Goal: Information Seeking & Learning: Learn about a topic

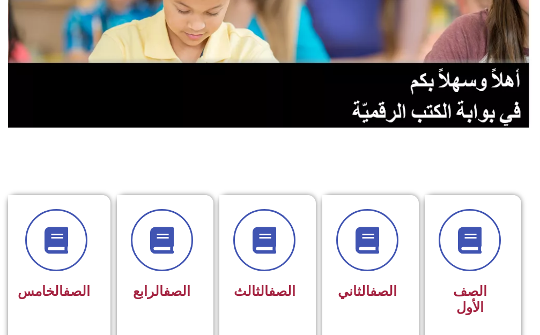
scroll to position [161, 0]
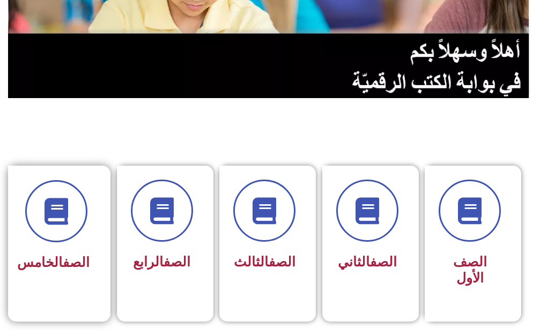
click at [58, 262] on span "الصف الخامس" at bounding box center [53, 263] width 72 height 16
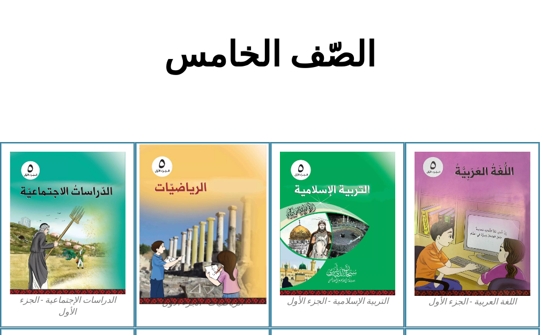
scroll to position [268, 0]
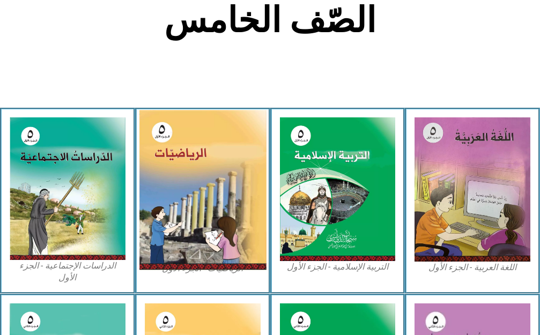
click at [180, 237] on img at bounding box center [202, 190] width 127 height 160
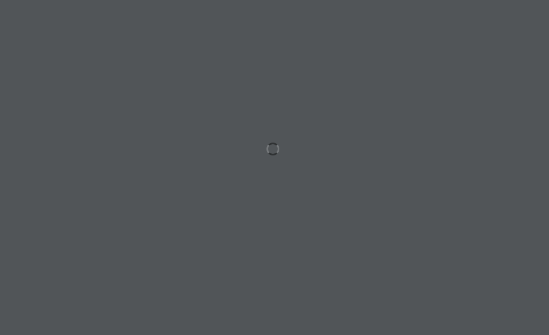
scroll to position [0, 21]
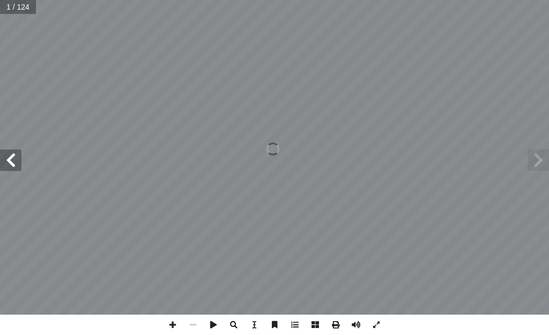
click at [19, 170] on span at bounding box center [10, 160] width 21 height 21
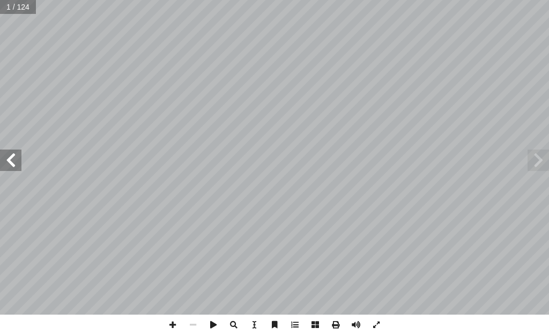
click at [19, 170] on span at bounding box center [10, 160] width 21 height 21
click at [18, 161] on span at bounding box center [10, 160] width 21 height 21
click at [17, 161] on span at bounding box center [10, 160] width 21 height 21
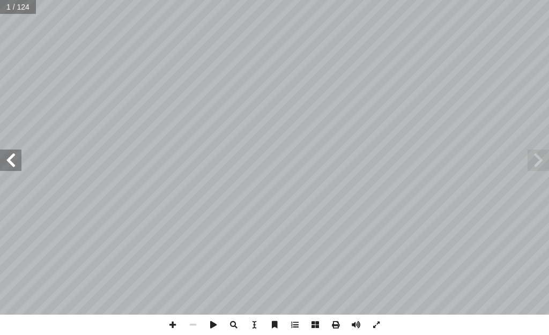
click at [17, 161] on span at bounding box center [10, 160] width 21 height 21
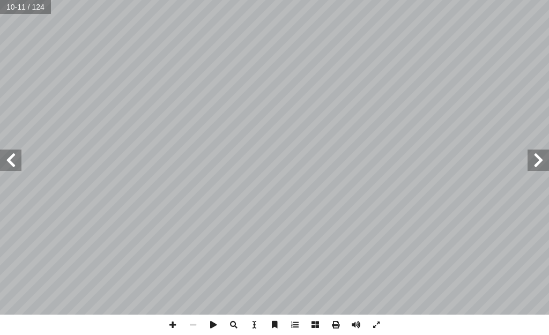
click at [17, 161] on span at bounding box center [10, 160] width 21 height 21
click at [169, 321] on span at bounding box center [172, 325] width 20 height 20
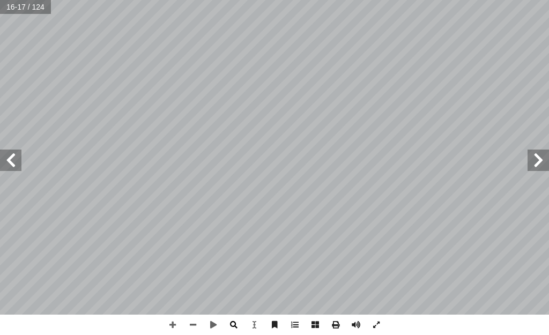
click at [233, 324] on span at bounding box center [234, 325] width 20 height 20
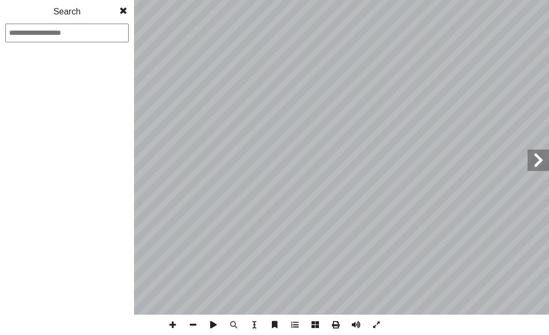
click at [311, 0] on html "الصفحة الرئيسية الصف الأول الصف الثاني الصف الثالث الصف الرابع الصف الخامس الصف…" at bounding box center [274, 36] width 549 height 72
click at [328, 322] on span at bounding box center [335, 325] width 20 height 20
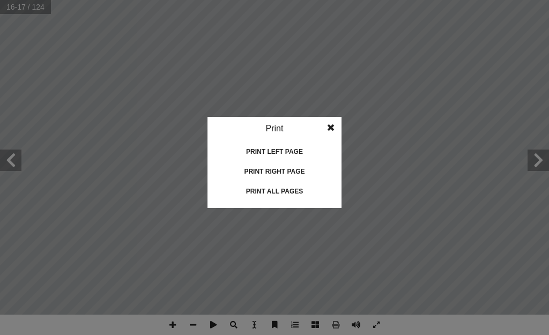
drag, startPoint x: 71, startPoint y: 62, endPoint x: 167, endPoint y: 80, distance: 97.7
click at [100, 74] on idv "Print Print current page Print left page Print right page Print all pages" at bounding box center [274, 167] width 549 height 335
click at [330, 127] on span at bounding box center [330, 127] width 19 height 21
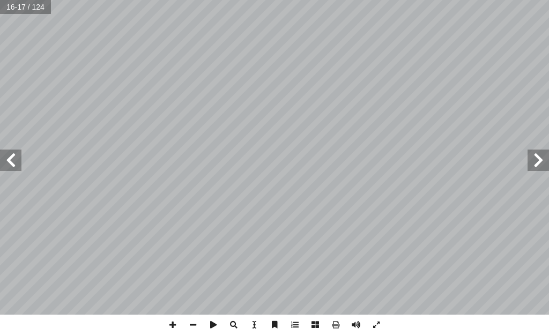
click at [7, 155] on span at bounding box center [10, 160] width 21 height 21
click at [177, 323] on span at bounding box center [172, 325] width 20 height 20
click at [438, 0] on html "الصفحة الرئيسية الصف الأول الصف الثاني الصف الثالث الصف الرابع الصف الخامس الصف…" at bounding box center [274, 36] width 549 height 72
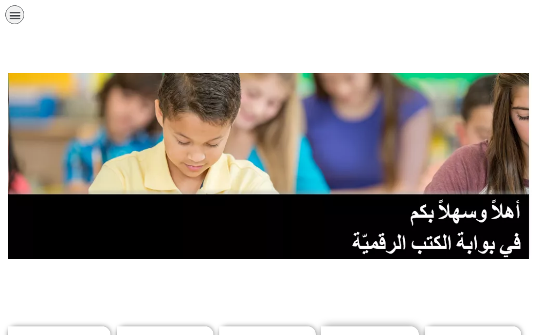
scroll to position [293, 0]
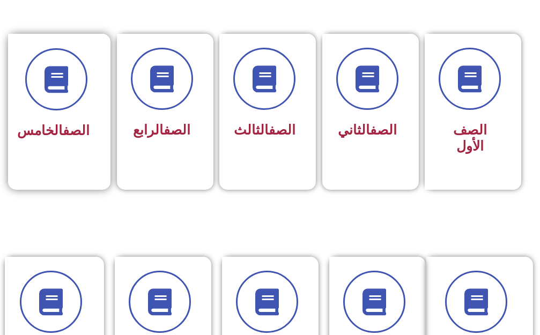
click at [39, 123] on h3 "الصف الخامس" at bounding box center [56, 131] width 67 height 16
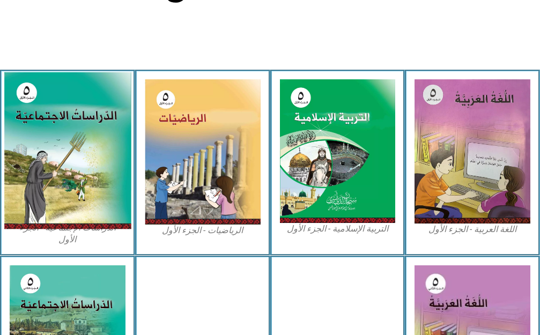
scroll to position [210, 0]
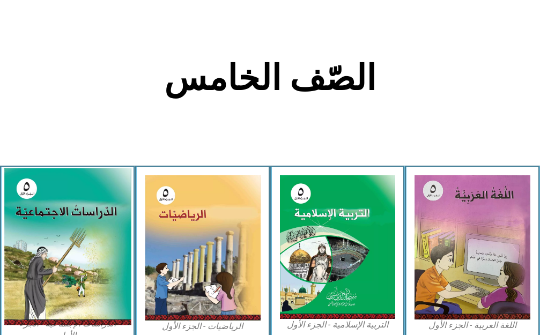
click at [114, 210] on img at bounding box center [67, 246] width 127 height 157
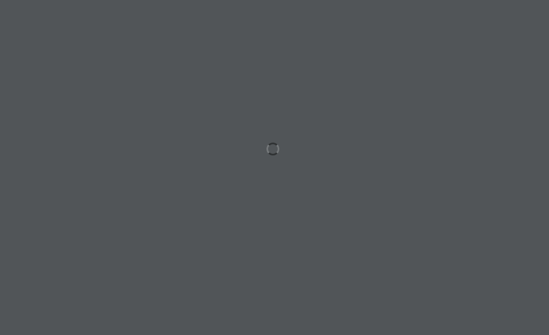
scroll to position [0, 21]
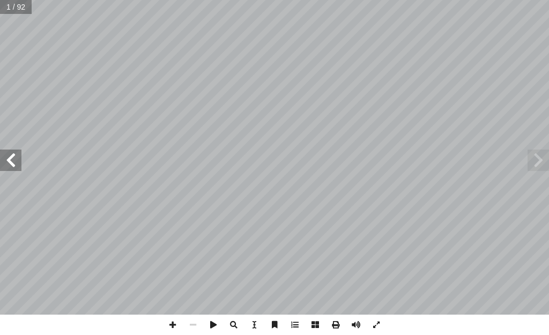
click at [10, 173] on div ". [PERSON_NAME][DATE] أ � برة � [PERSON_NAME] أ � . أ � ) ً قا ّ د. [PERSON_NAM…" at bounding box center [274, 157] width 549 height 315
click at [4, 157] on span at bounding box center [10, 160] width 21 height 21
click at [8, 157] on span at bounding box center [10, 160] width 21 height 21
click at [9, 158] on span at bounding box center [10, 160] width 21 height 21
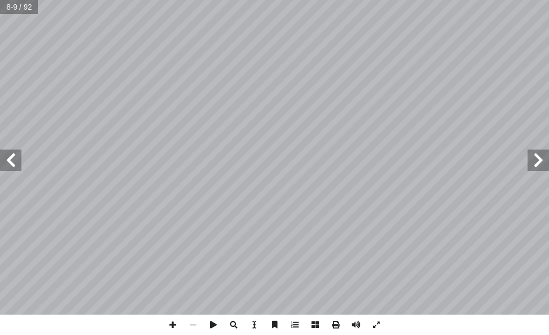
click at [12, 165] on span at bounding box center [10, 160] width 21 height 21
drag, startPoint x: 12, startPoint y: 165, endPoint x: 8, endPoint y: 168, distance: 5.5
click at [8, 168] on span at bounding box center [10, 160] width 21 height 21
click at [12, 160] on span at bounding box center [10, 160] width 21 height 21
click at [21, 157] on span at bounding box center [10, 160] width 21 height 21
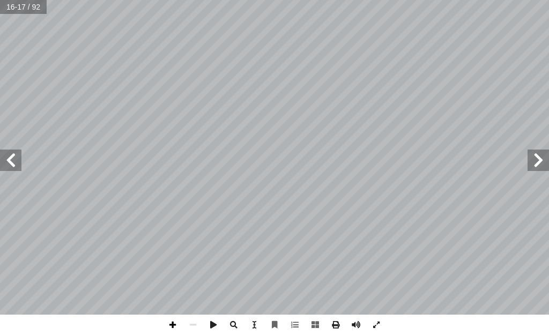
click at [174, 324] on span at bounding box center [172, 325] width 20 height 20
